Goal: Information Seeking & Learning: Learn about a topic

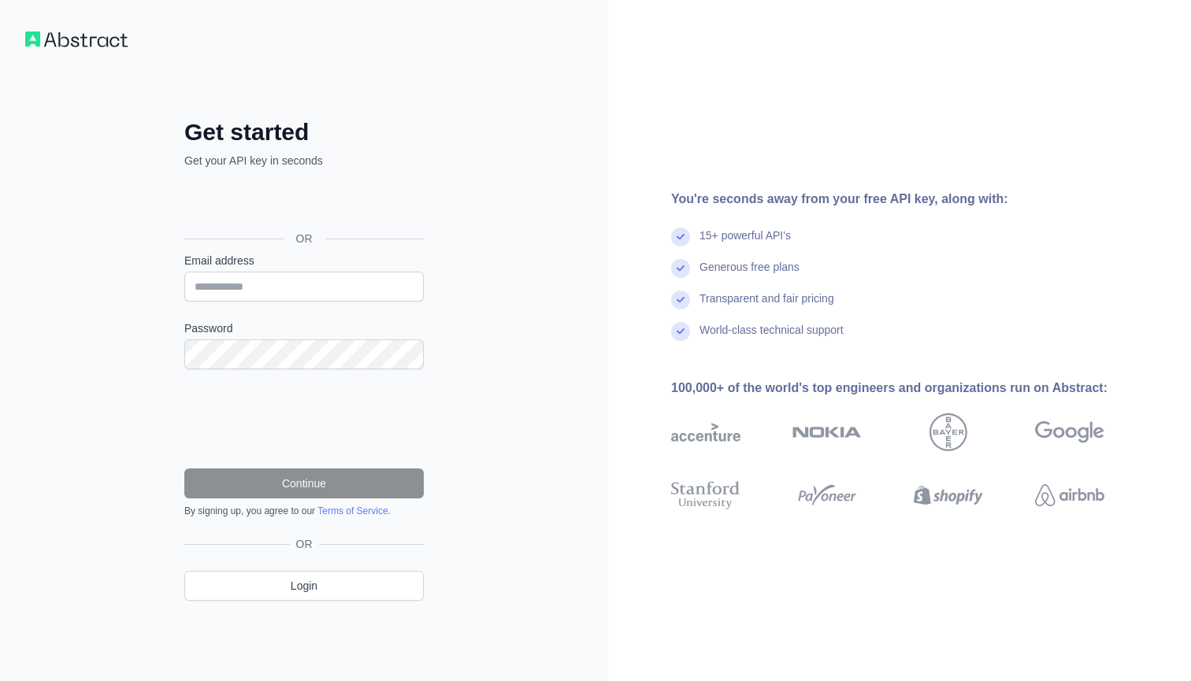
click at [349, 202] on div "Sign in with Google. Opens in new tab" at bounding box center [302, 203] width 236 height 35
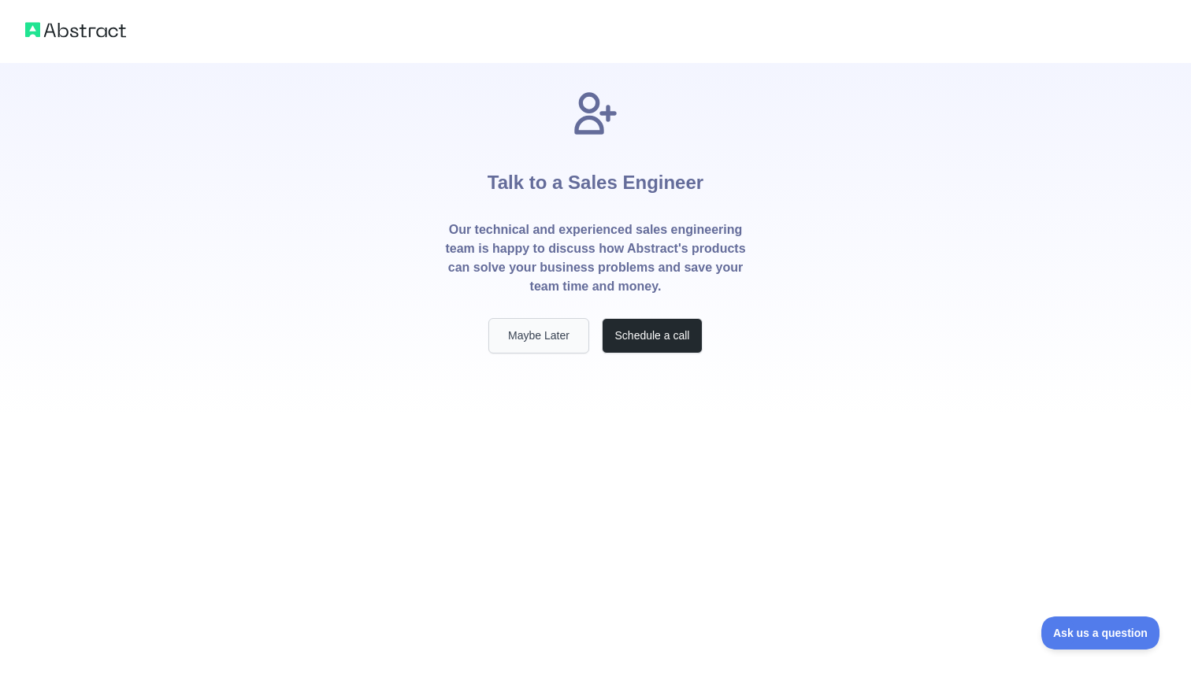
click at [558, 343] on button "Maybe Later" at bounding box center [538, 335] width 101 height 35
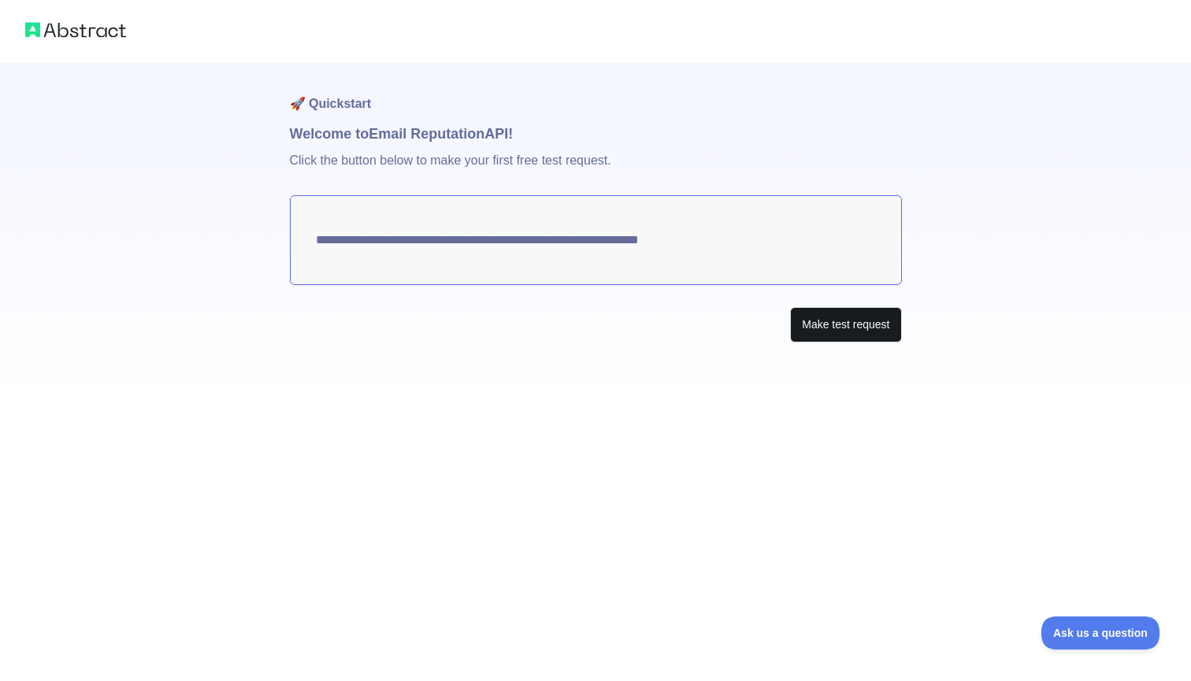
click at [887, 322] on button "Make test request" at bounding box center [845, 324] width 111 height 35
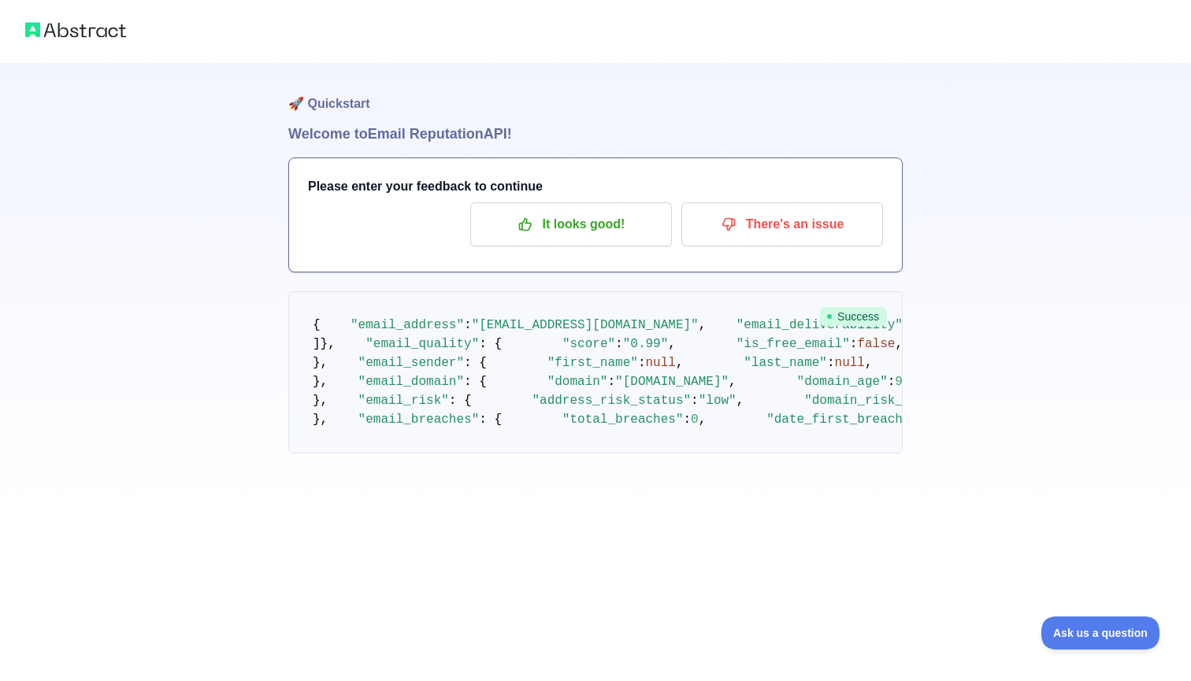
scroll to position [844, 0]
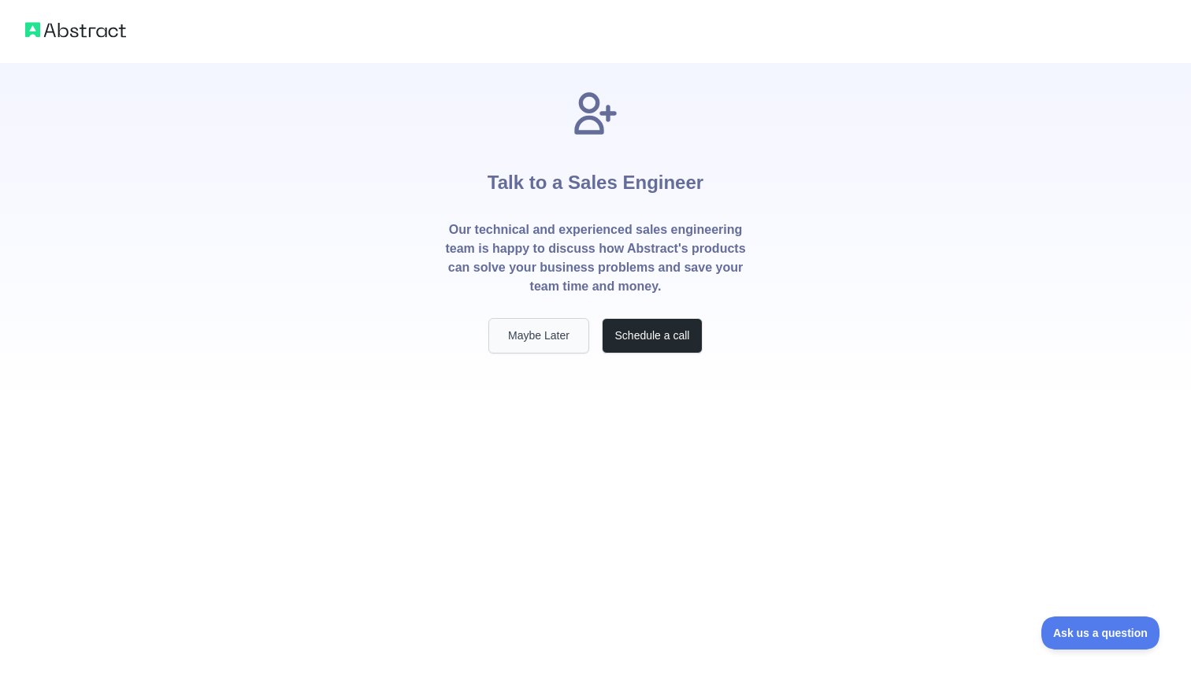
click at [567, 334] on button "Maybe Later" at bounding box center [538, 335] width 101 height 35
